Goal: Information Seeking & Learning: Learn about a topic

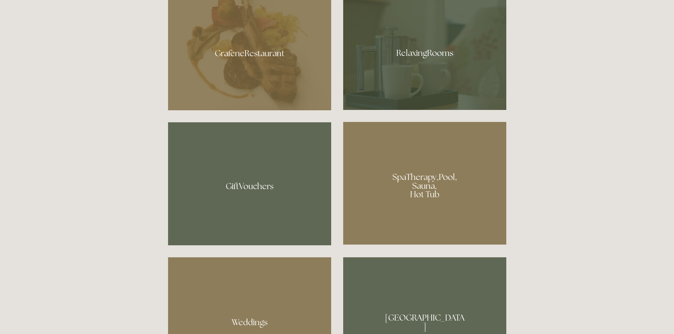
scroll to position [504, 0]
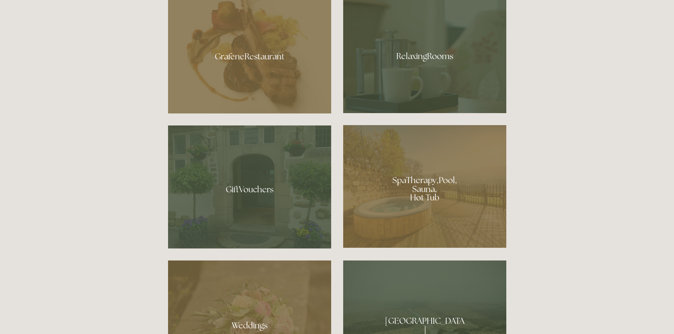
click at [426, 184] on div at bounding box center [424, 186] width 163 height 123
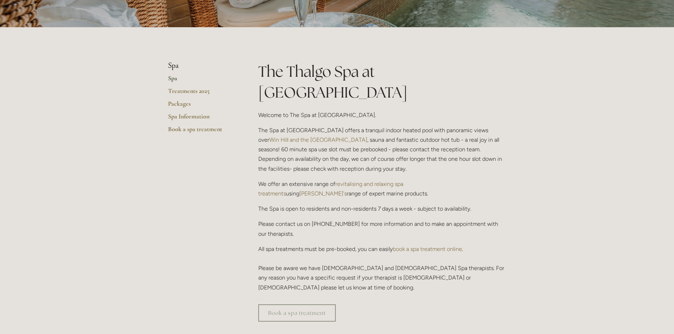
scroll to position [122, 0]
click at [183, 91] on link "Treatments 2025" at bounding box center [202, 92] width 68 height 13
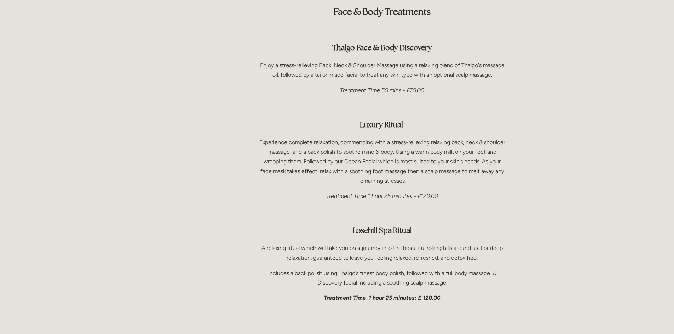
scroll to position [1025, 0]
drag, startPoint x: 211, startPoint y: 260, endPoint x: 336, endPoint y: 47, distance: 246.7
click at [336, 60] on p "Enjoy a stress-relieving Back, Neck & Shoulder Massage using a relaxing blend o…" at bounding box center [382, 69] width 248 height 19
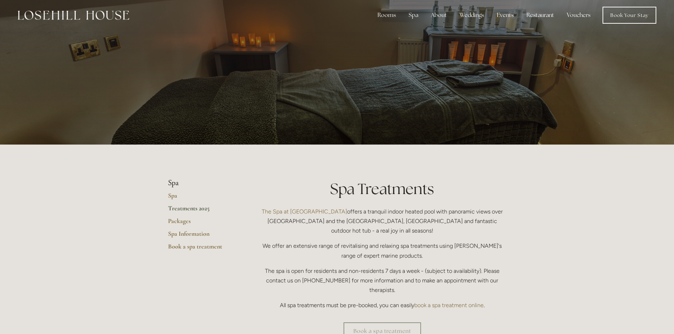
scroll to position [0, 0]
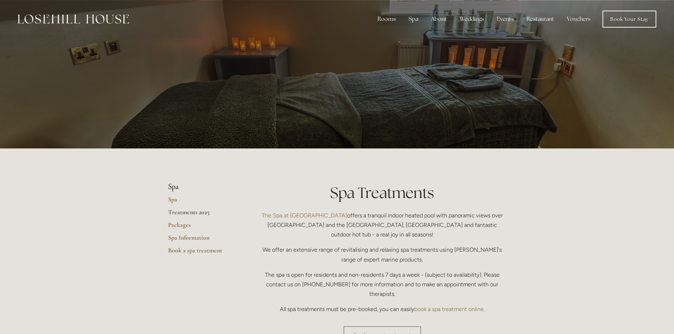
click at [183, 212] on link "Treatments 2025" at bounding box center [202, 214] width 68 height 13
click at [177, 225] on link "Packages" at bounding box center [202, 227] width 68 height 13
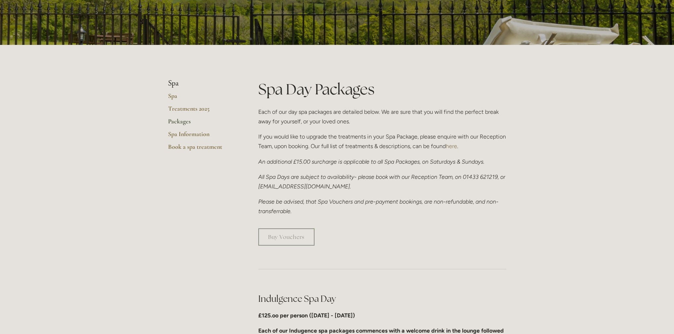
scroll to position [103, 0]
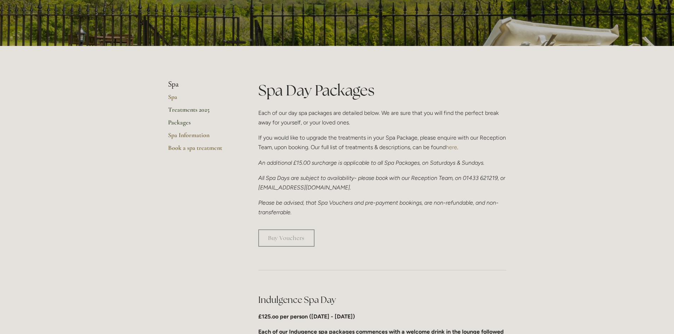
click at [185, 111] on link "Treatments 2025" at bounding box center [202, 112] width 68 height 13
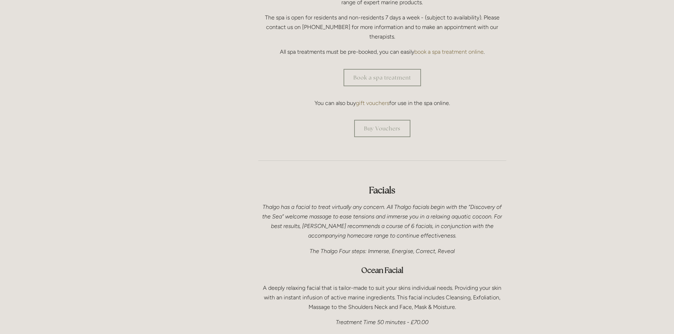
scroll to position [352, 0]
